Goal: Entertainment & Leisure: Browse casually

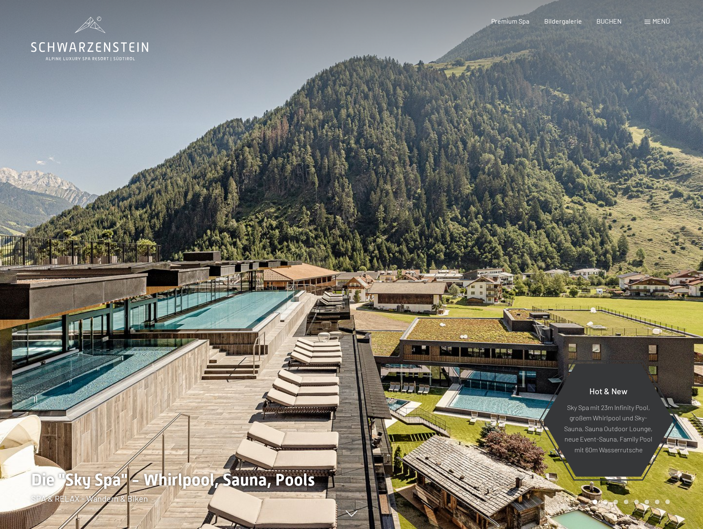
click at [654, 24] on span "Menü" at bounding box center [660, 21] width 17 height 8
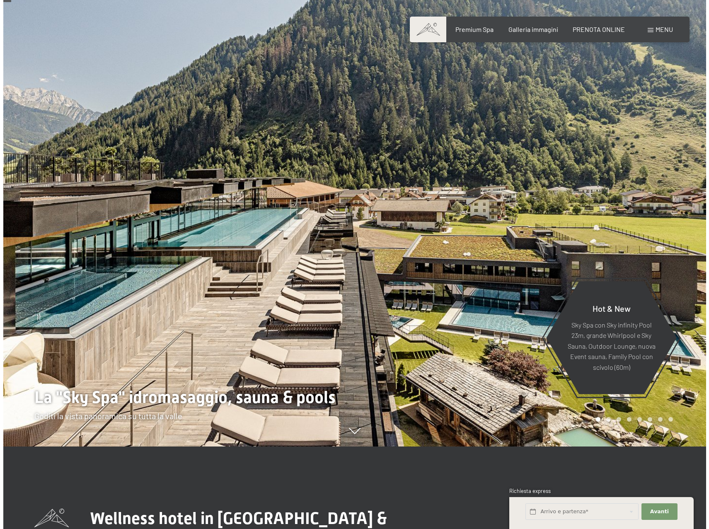
scroll to position [41, 0]
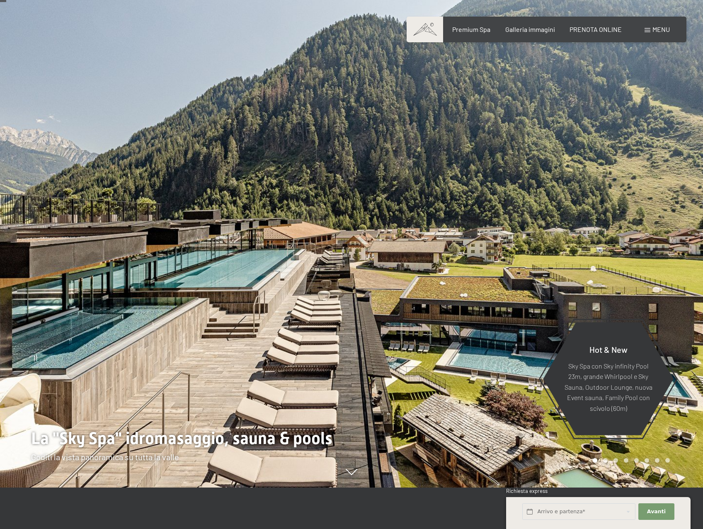
click at [655, 33] on div "Menu" at bounding box center [656, 29] width 25 height 9
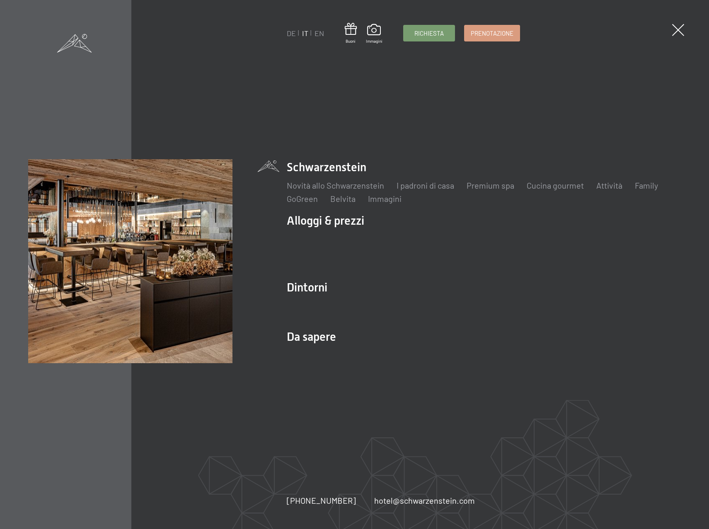
click at [651, 183] on link "Family" at bounding box center [646, 185] width 23 height 10
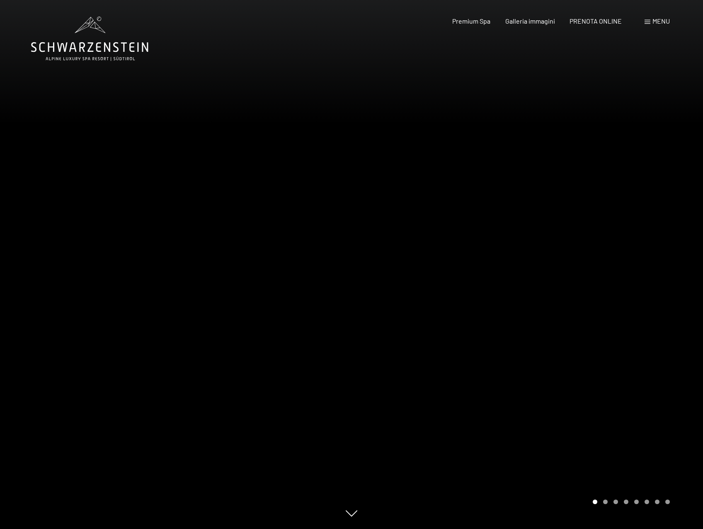
click at [652, 24] on span "Menu" at bounding box center [660, 21] width 17 height 8
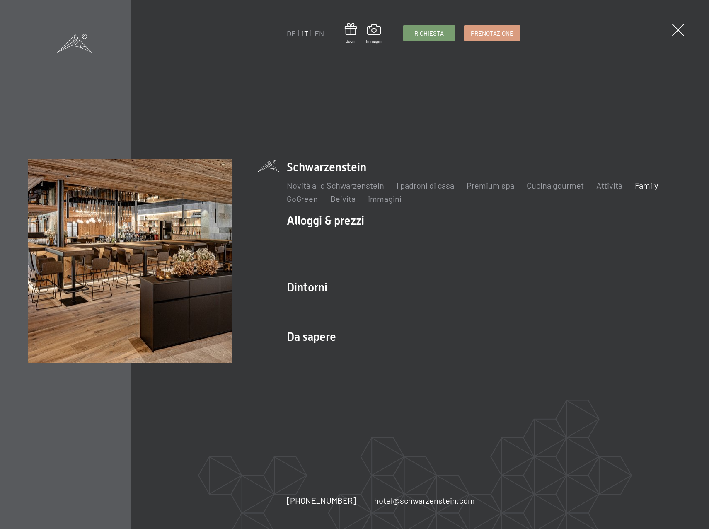
click at [422, 184] on link "I padroni di casa" at bounding box center [425, 185] width 58 height 10
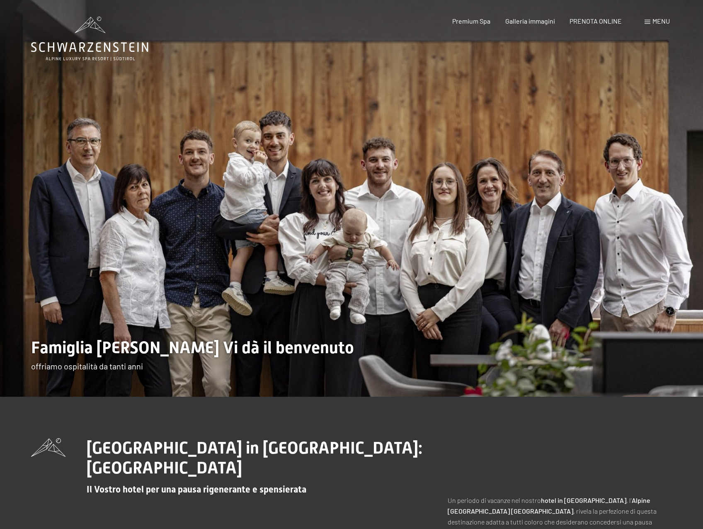
click at [665, 24] on span "Menu" at bounding box center [660, 21] width 17 height 8
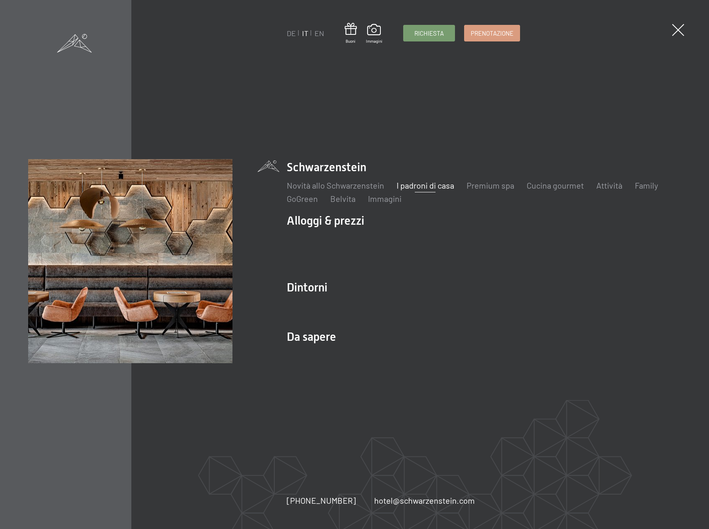
drag, startPoint x: 318, startPoint y: 338, endPoint x: 323, endPoint y: 339, distance: 5.1
click at [318, 338] on li "Da sapere Posizione & arrivo Pagamento online Meteo & webcam Download" at bounding box center [484, 348] width 394 height 41
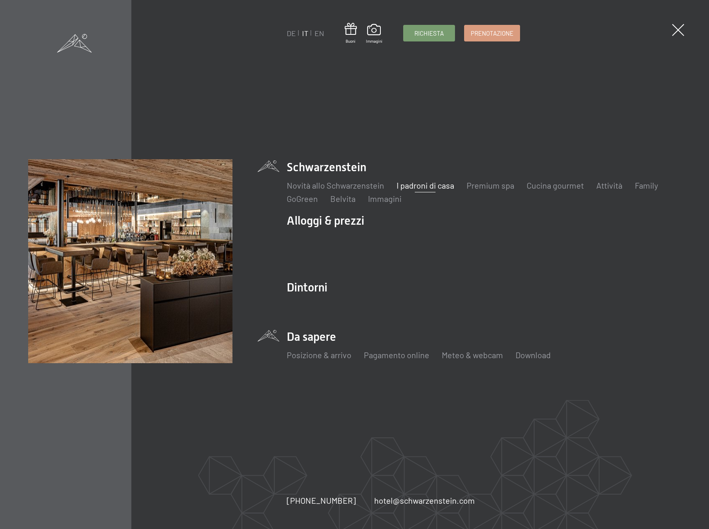
click at [373, 203] on li "Immagini" at bounding box center [385, 199] width 34 height 12
click at [382, 198] on link "Immagini" at bounding box center [385, 198] width 34 height 10
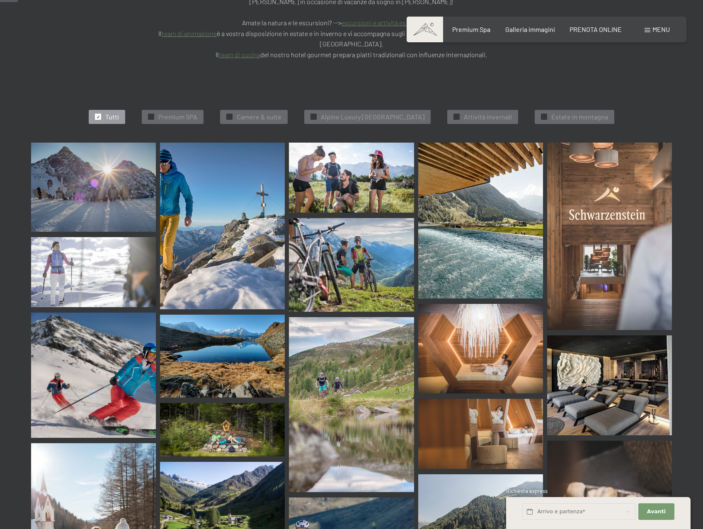
click at [455, 305] on img at bounding box center [480, 348] width 125 height 89
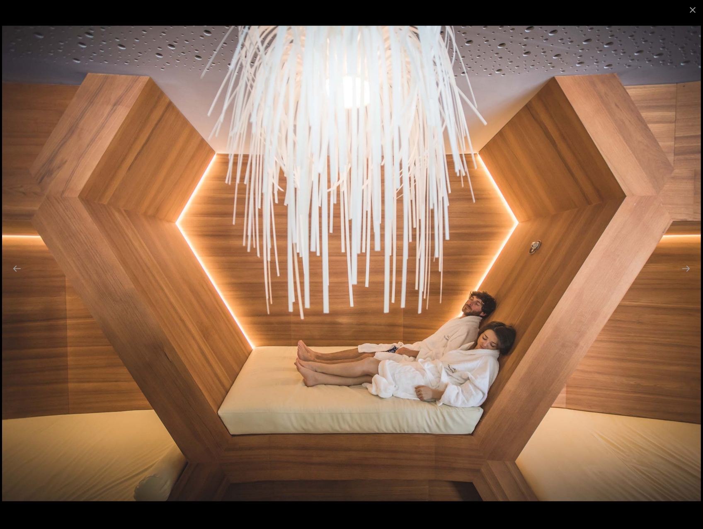
scroll to position [249, 0]
click at [691, 268] on button "Next slide" at bounding box center [685, 268] width 17 height 16
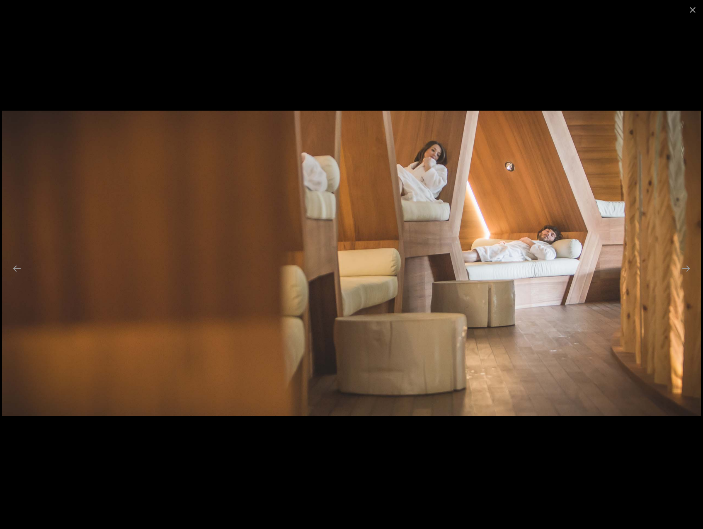
click at [691, 268] on button "Next slide" at bounding box center [685, 268] width 17 height 16
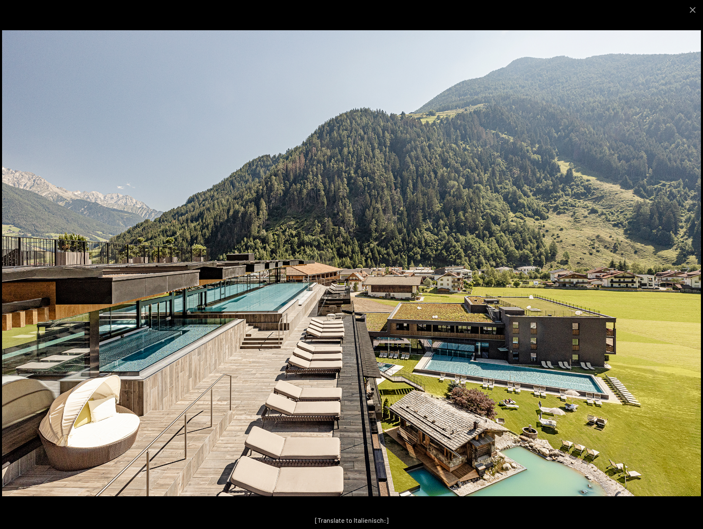
click at [681, 268] on button "Next slide" at bounding box center [685, 268] width 17 height 16
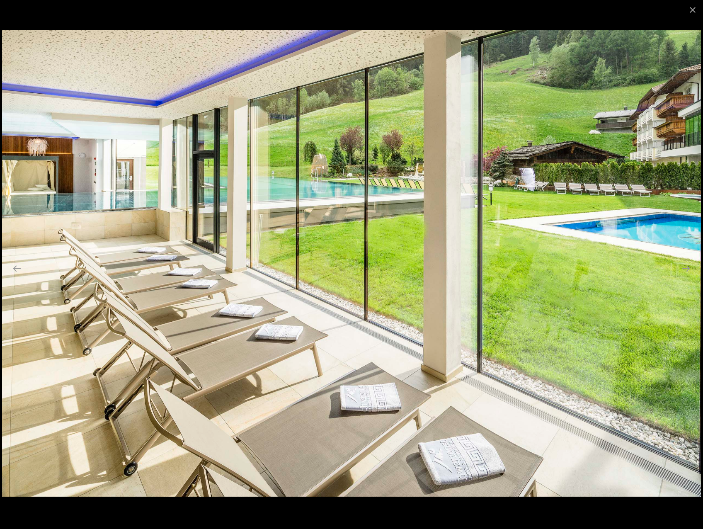
click at [681, 268] on button "Next slide" at bounding box center [685, 268] width 17 height 16
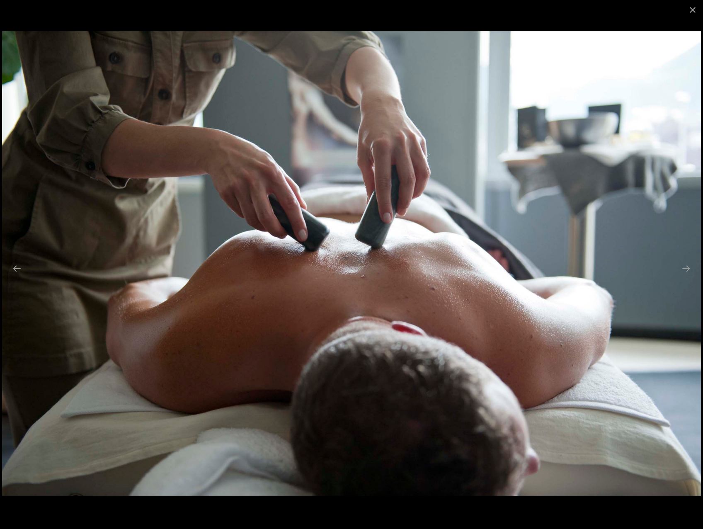
click at [23, 270] on button "Previous slide" at bounding box center [16, 268] width 17 height 16
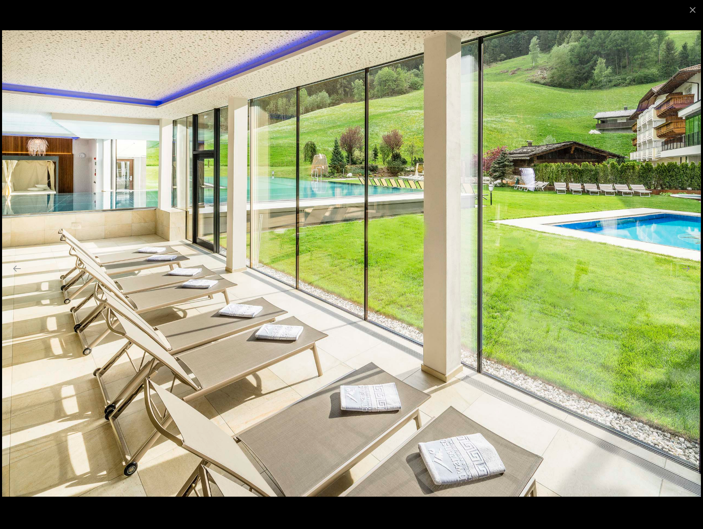
click at [22, 271] on button "Previous slide" at bounding box center [16, 268] width 17 height 16
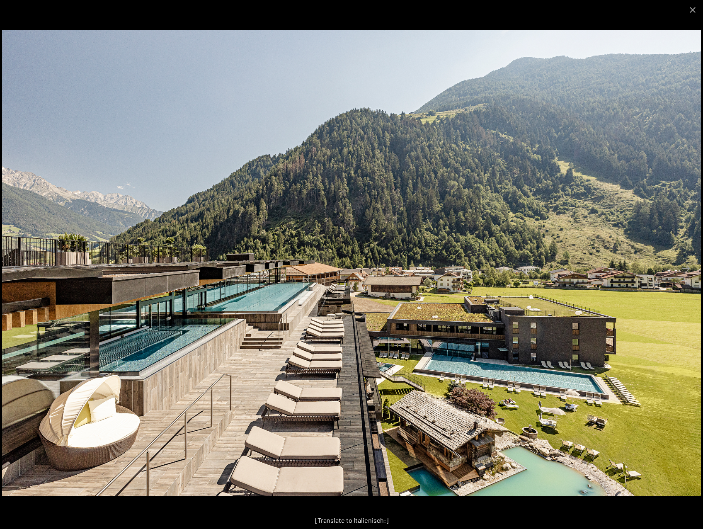
click at [684, 270] on button "Next slide" at bounding box center [685, 268] width 17 height 16
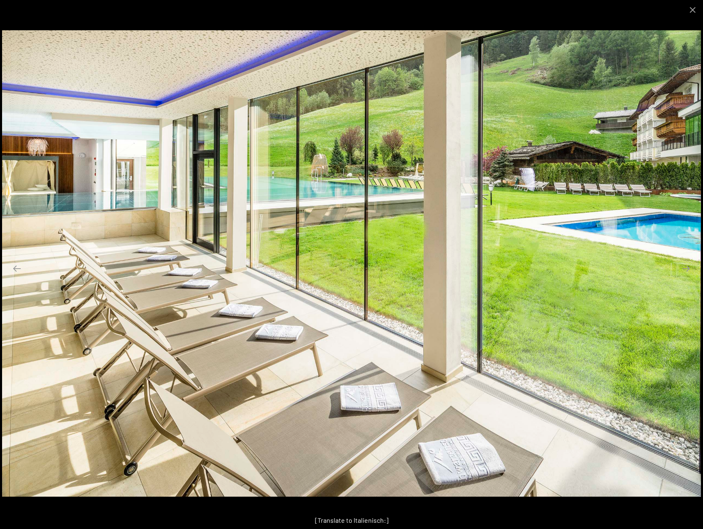
click at [684, 270] on button "Next slide" at bounding box center [685, 268] width 17 height 16
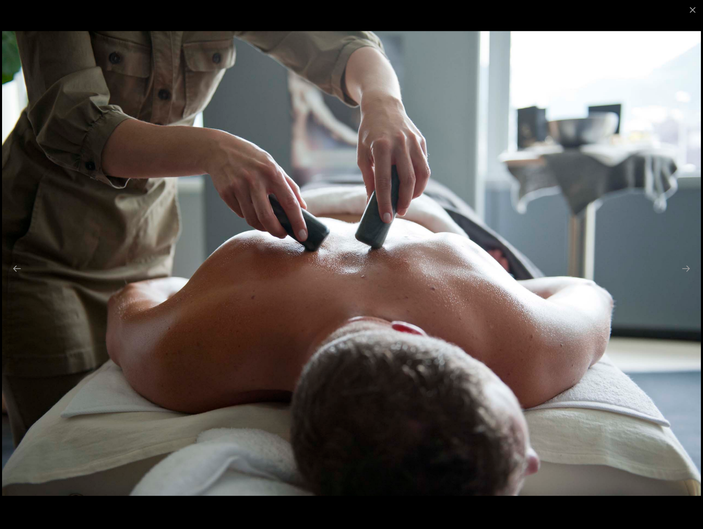
click at [684, 270] on button "Next slide" at bounding box center [685, 268] width 17 height 16
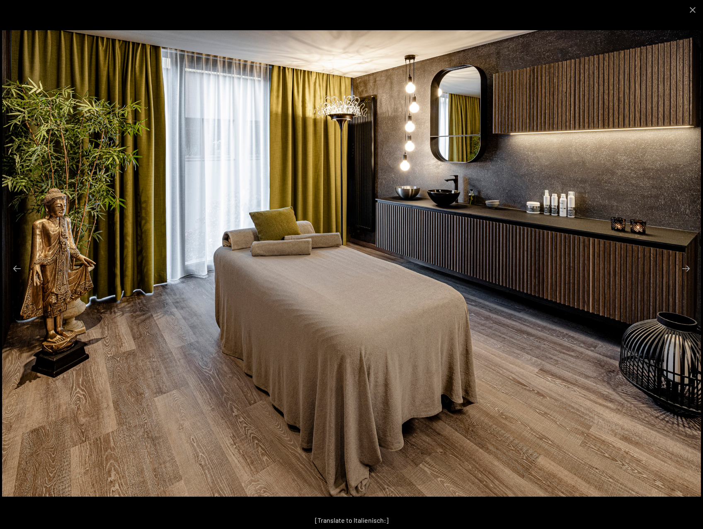
click at [684, 270] on button "Next slide" at bounding box center [685, 268] width 17 height 16
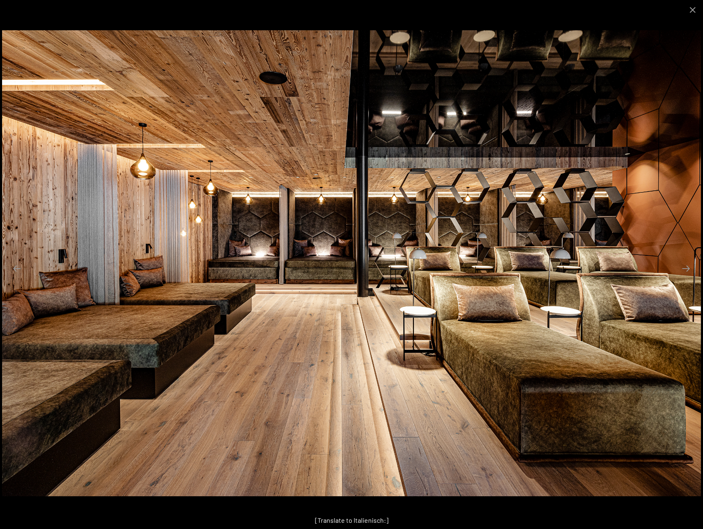
click at [684, 270] on button "Next slide" at bounding box center [685, 268] width 17 height 16
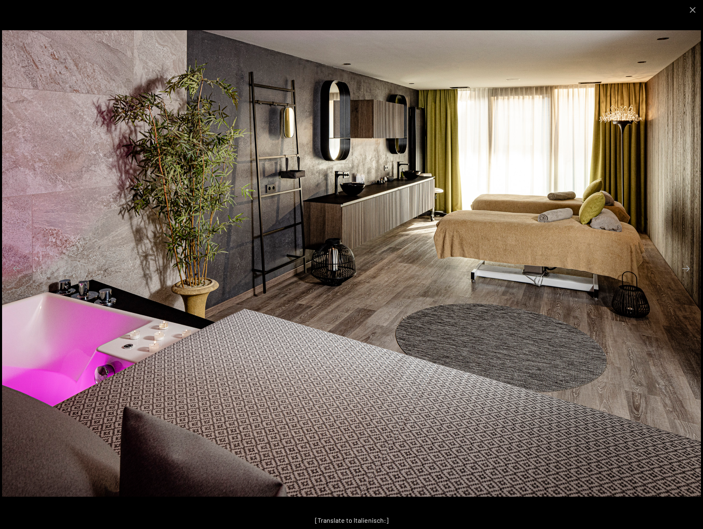
click at [684, 270] on button "Next slide" at bounding box center [685, 268] width 17 height 16
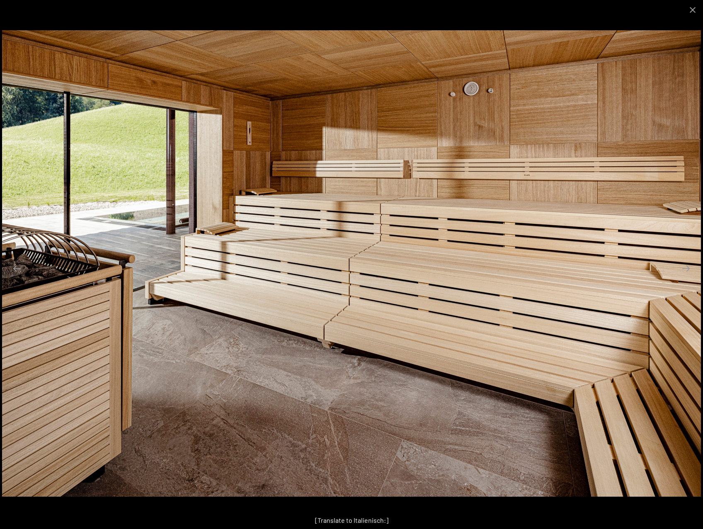
click at [684, 270] on button "Next slide" at bounding box center [685, 268] width 17 height 16
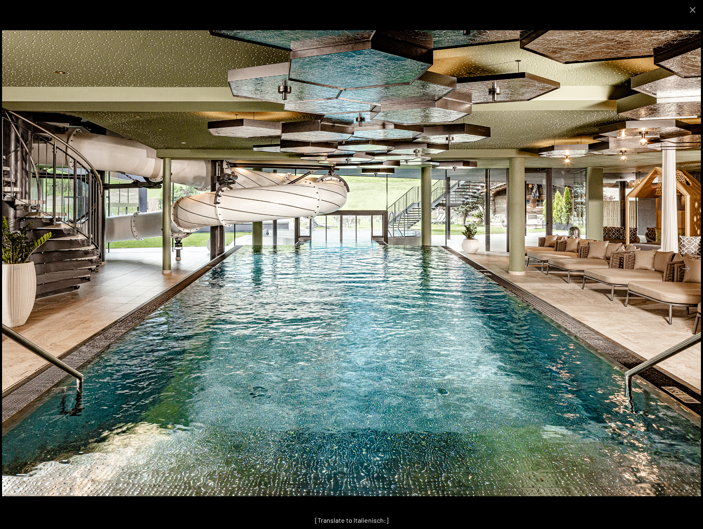
click at [684, 270] on button "Next slide" at bounding box center [685, 268] width 17 height 16
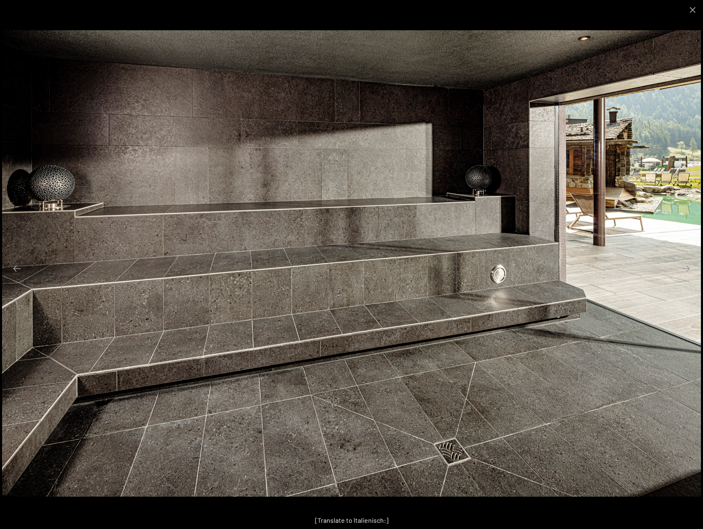
click at [684, 270] on button "Next slide" at bounding box center [685, 268] width 17 height 16
